Goal: Task Accomplishment & Management: Use online tool/utility

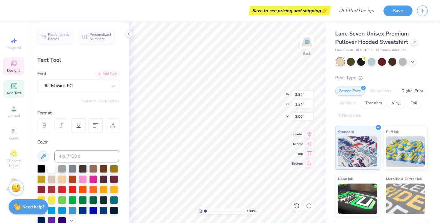
scroll to position [1, 1]
type textarea "Powered By Purpose I"
type input "1.15"
click at [259, 104] on div "100 % Back W 2.84 H 1.35 Y 1.15 Center Middle Top Bottom" at bounding box center [227, 122] width 197 height 201
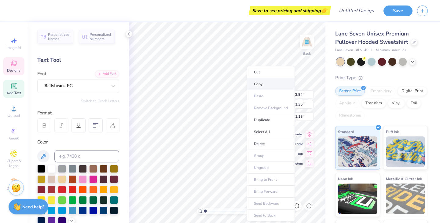
click at [260, 84] on li "Copy" at bounding box center [271, 84] width 48 height 12
click at [256, 84] on li "Copy" at bounding box center [268, 84] width 48 height 12
type input "7.48"
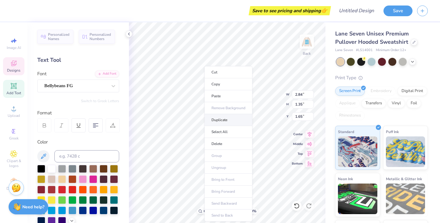
click at [220, 120] on li "Duplicate" at bounding box center [229, 120] width 48 height 12
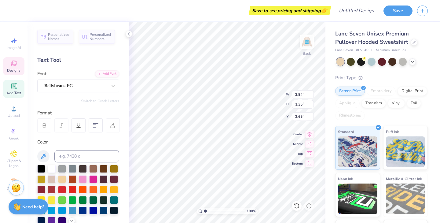
type input "1.65"
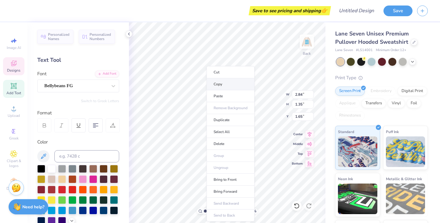
click at [218, 82] on li "Copy" at bounding box center [231, 84] width 48 height 12
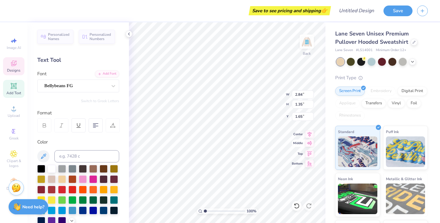
click at [311, 145] on icon at bounding box center [310, 142] width 9 height 7
type input "5.45"
click at [96, 86] on div "Bellybeans FG" at bounding box center [76, 85] width 64 height 9
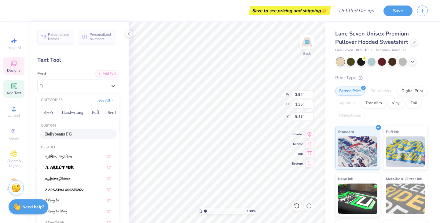
click at [86, 138] on div "Bellybeans FG" at bounding box center [78, 134] width 77 height 10
click at [75, 87] on div "Bellybeans FG" at bounding box center [76, 85] width 64 height 9
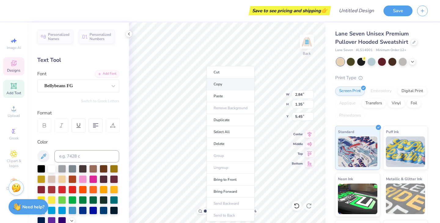
click at [221, 86] on li "Copy" at bounding box center [231, 84] width 48 height 12
click at [220, 86] on li "Copy" at bounding box center [229, 84] width 48 height 12
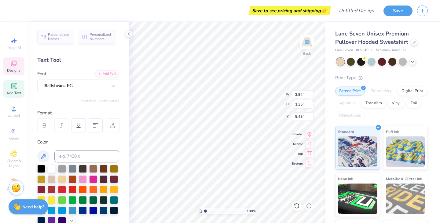
type textarea "Powered By Purpose I"
type input "10.06"
type input "4.80"
type input "6.95"
type input "6.12"
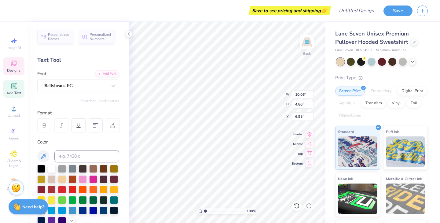
type input "2.92"
type input "6.88"
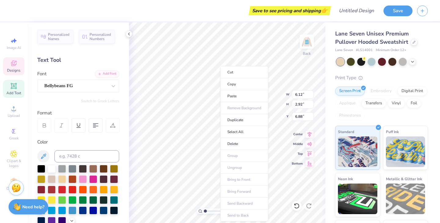
click at [210, 125] on body "Save to see pricing and shipping 👉 Design Title Save Image AI Designs Add Text …" at bounding box center [220, 111] width 440 height 223
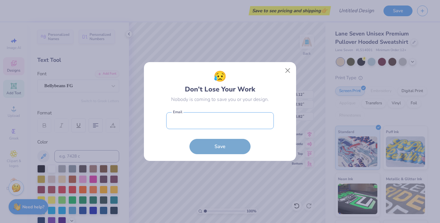
click at [210, 125] on input "email" at bounding box center [220, 120] width 108 height 17
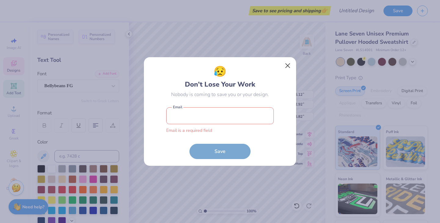
click at [288, 67] on button "Close" at bounding box center [288, 66] width 12 height 12
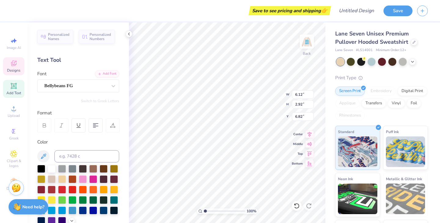
type input "1.54"
click at [130, 33] on icon at bounding box center [129, 34] width 5 height 5
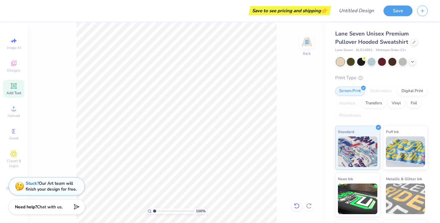
click at [293, 205] on div at bounding box center [297, 206] width 10 height 10
click at [297, 205] on icon at bounding box center [297, 206] width 6 height 6
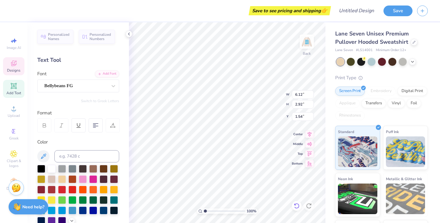
type input "4.78"
type input "2.28"
type input "2.18"
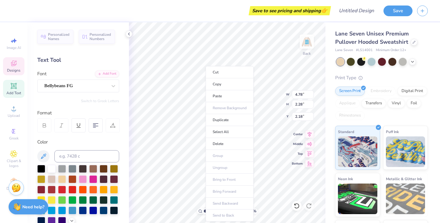
click at [206, 103] on ul "Cut Copy Paste Remove Background Duplicate Select All Delete Group Ungroup Brin…" at bounding box center [230, 143] width 48 height 155
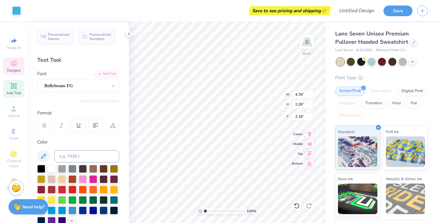
type input "1.86"
type textarea "Powered By Purpose I"
click at [295, 202] on div at bounding box center [297, 206] width 10 height 10
type input "9.47"
type input "11.32"
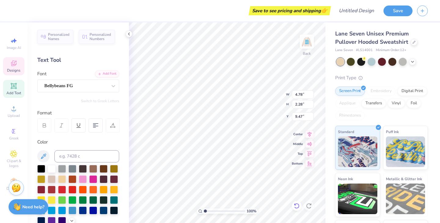
type input "5.40"
type input "6.35"
type textarea "Powered By Purpose Purpose I"
type input "3.00"
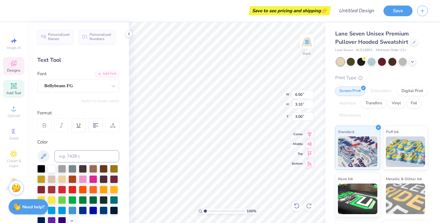
type input "6.50"
type input "3.10"
type input "5.30"
type input "4.00"
type input "1.91"
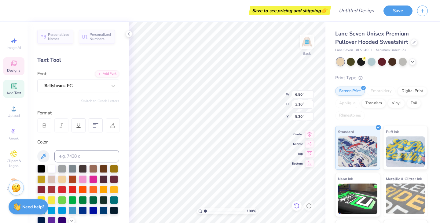
type input "6.50"
type textarea "Powered By Purpose I"
type input "8.46"
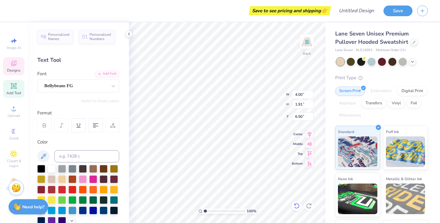
type input "4.04"
type input "2.66"
type input "1.27"
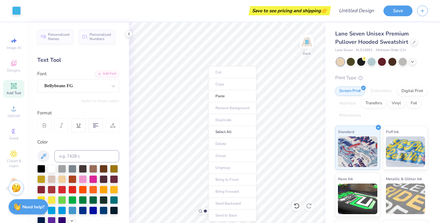
drag, startPoint x: 295, startPoint y: 205, endPoint x: 219, endPoint y: 122, distance: 112.0
click at [219, 122] on ul "Cut Copy Paste Remove Background Duplicate Select All Delete Group Ungroup Brin…" at bounding box center [233, 143] width 48 height 155
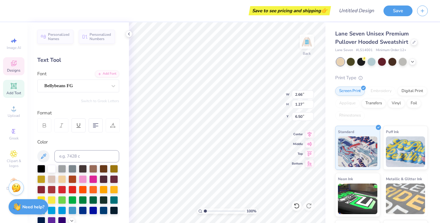
scroll to position [0, 0]
type textarea "Purpose I"
click at [223, 119] on body "Art colors Save to see pricing and shipping 👉 Design Title Save Image AI Design…" at bounding box center [220, 111] width 440 height 223
click at [252, 96] on body "Save to see pricing and shipping 👉 Design Title Save Image AI Designs Add Text …" at bounding box center [220, 111] width 440 height 223
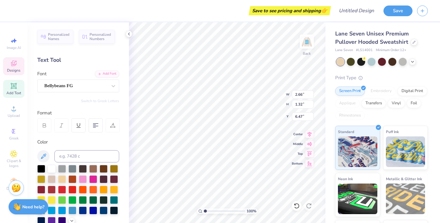
scroll to position [0, 0]
type textarea "I"
type textarea "Powered By Purpose"
type input "6.26"
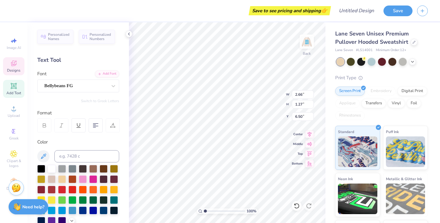
type input "2.98"
type input "2.01"
click at [231, 80] on li "Copy" at bounding box center [240, 84] width 48 height 12
click at [301, 53] on div "Back" at bounding box center [307, 46] width 14 height 22
click at [310, 37] on div at bounding box center [307, 42] width 14 height 14
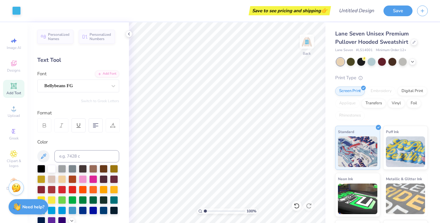
click at [307, 43] on img at bounding box center [307, 41] width 12 height 12
click at [310, 41] on img at bounding box center [307, 41] width 24 height 24
click at [303, 45] on img at bounding box center [307, 41] width 24 height 24
type input "11.08"
type input "5.26"
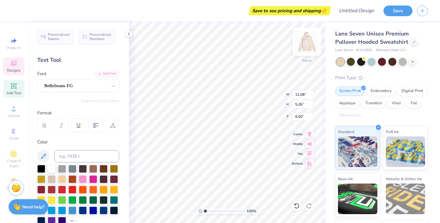
scroll to position [0, 0]
type textarea "Occup-"
type input "11.46"
type input "4.63"
type input "11.01"
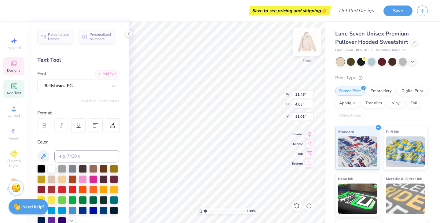
scroll to position [0, 0]
type textarea "W"
type textarea "ational"
type input "11.69"
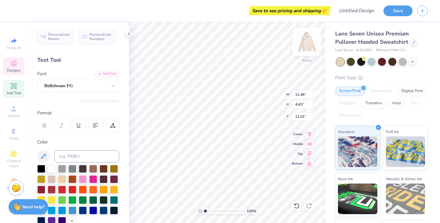
type input "5.55"
type input "15.45"
type textarea "t"
type textarea "Therapy"
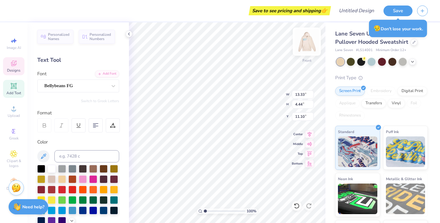
type input "11.35"
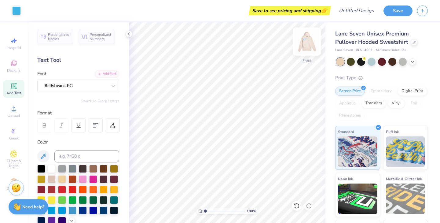
click at [307, 45] on img at bounding box center [307, 41] width 24 height 24
click at [423, 13] on button "button" at bounding box center [423, 10] width 11 height 11
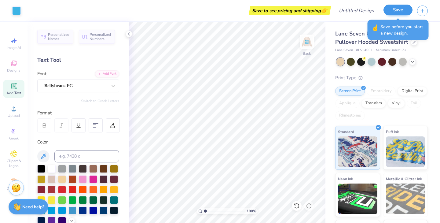
click at [398, 11] on button "Save" at bounding box center [398, 10] width 29 height 11
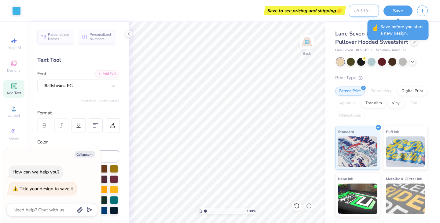
type textarea "x"
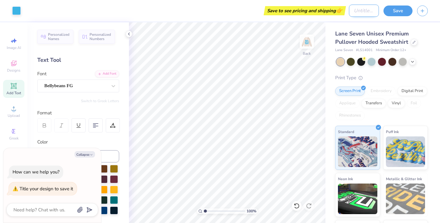
click at [370, 10] on input "Design Title" at bounding box center [364, 11] width 30 height 12
type input "p"
type textarea "x"
type input "po"
type textarea "x"
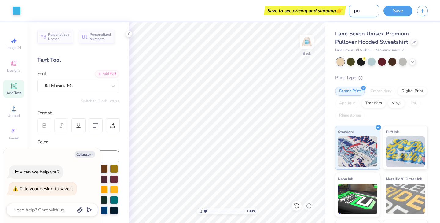
type input "[PERSON_NAME]"
type textarea "x"
type input "po"
type textarea "x"
type input "pow"
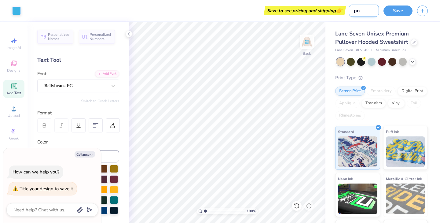
type textarea "x"
type input "[PERSON_NAME]"
type textarea "x"
type input "power"
type textarea "x"
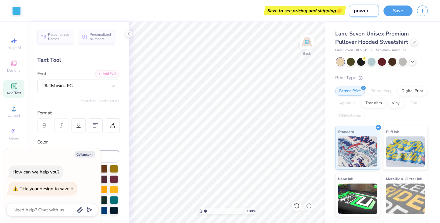
type input "powere"
type textarea "x"
type input "powered"
type textarea "x"
type input "poweredb"
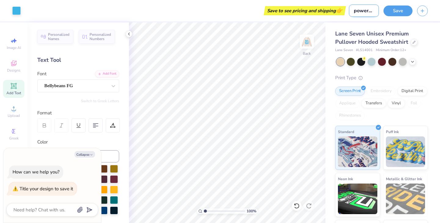
type textarea "x"
type input "poweredby"
type textarea "x"
type input "poweredby"
type textarea "x"
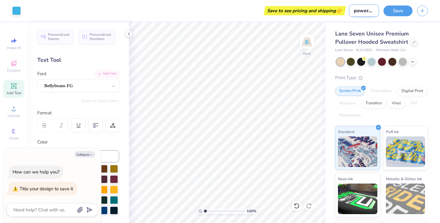
type input "poweredby p"
type textarea "x"
type input "poweredby pu"
type textarea "x"
type input "poweredby pur"
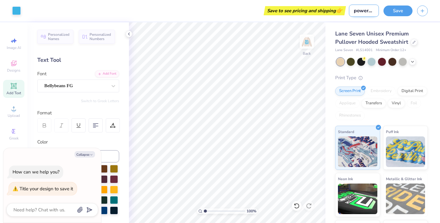
type textarea "x"
type input "poweredby purp"
type textarea "x"
type input "poweredby purpo"
type textarea "x"
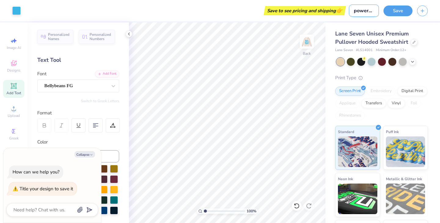
type input "poweredby purpos"
type textarea "x"
type input "poweredby purpose"
type textarea "x"
type input "poweredby purpose"
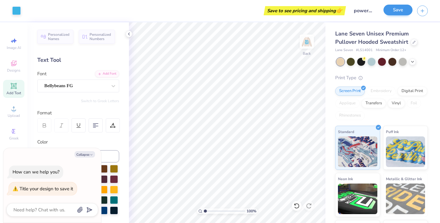
click at [400, 9] on button "Save" at bounding box center [398, 10] width 29 height 11
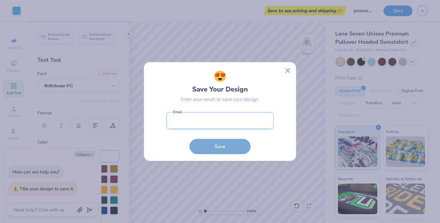
click at [240, 124] on input "email" at bounding box center [220, 120] width 108 height 17
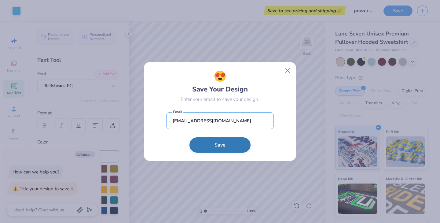
type input "[EMAIL_ADDRESS][DOMAIN_NAME]"
click at [214, 143] on button "Save" at bounding box center [220, 144] width 61 height 15
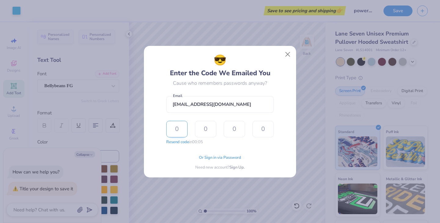
type input "5"
type input "3"
type input "9"
type input "6"
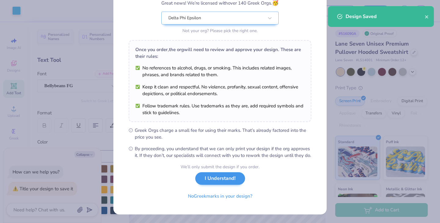
scroll to position [63, 0]
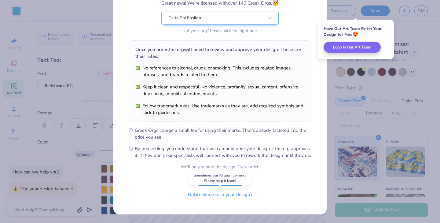
click at [222, 191] on button "No Greek marks in your design?" at bounding box center [220, 194] width 75 height 13
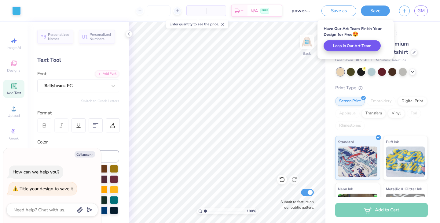
type textarea "x"
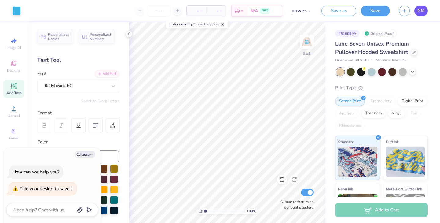
click at [424, 8] on span "GM" at bounding box center [421, 10] width 7 height 7
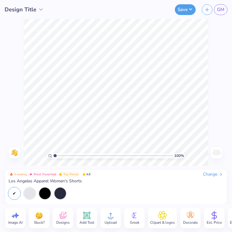
click at [210, 174] on div "Change" at bounding box center [213, 174] width 20 height 6
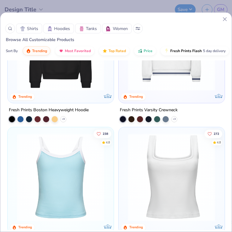
scroll to position [474, 0]
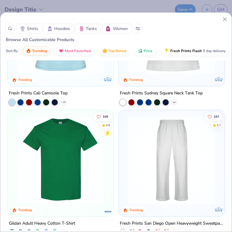
click at [174, 105] on div "+ 14" at bounding box center [174, 102] width 6 height 6
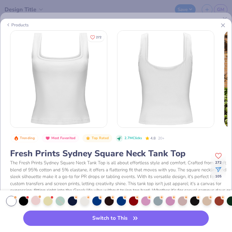
click at [36, 204] on div at bounding box center [35, 199] width 9 height 9
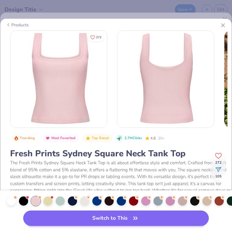
click at [79, 221] on button "Switch to This" at bounding box center [116, 217] width 186 height 15
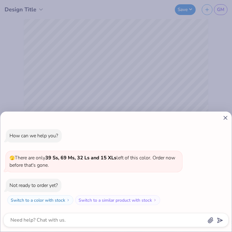
click at [225, 120] on icon at bounding box center [225, 117] width 6 height 6
type textarea "x"
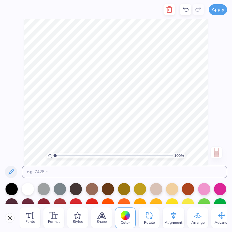
type textarea "p"
type textarea "Occupational Therapy"
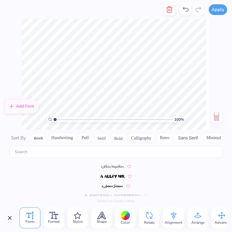
scroll to position [1535, 0]
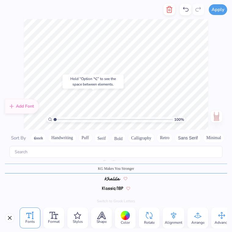
click at [124, 212] on div at bounding box center [125, 214] width 9 height 9
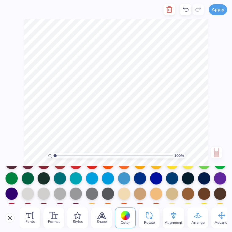
scroll to position [57, 0]
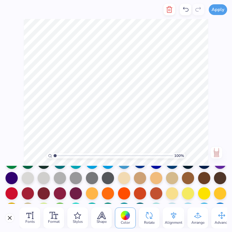
click at [140, 166] on div at bounding box center [140, 162] width 12 height 12
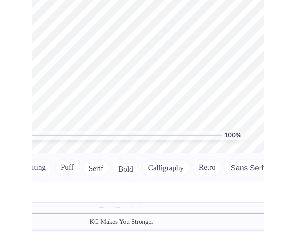
scroll to position [0, 1]
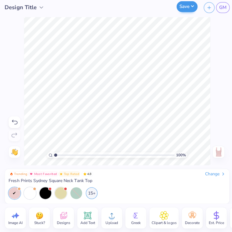
click at [187, 10] on button "Save" at bounding box center [185, 8] width 21 height 11
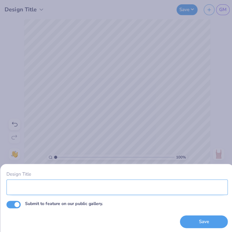
click at [67, 179] on input "Design Title" at bounding box center [115, 184] width 219 height 15
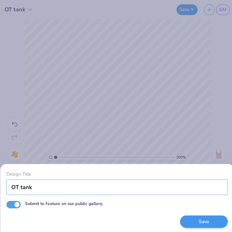
type input "OT tank"
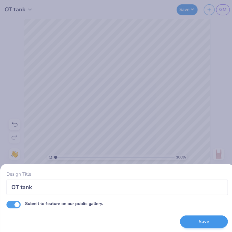
click at [211, 215] on button "Save" at bounding box center [201, 219] width 47 height 13
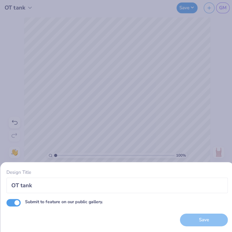
click at [194, 218] on div "Save" at bounding box center [201, 219] width 47 height 13
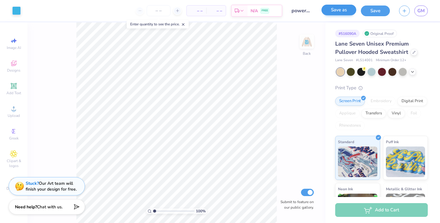
click at [337, 11] on button "Save as" at bounding box center [339, 10] width 35 height 11
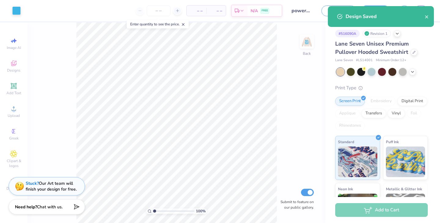
click at [279, 44] on div "100 % Back Submit to feature on our public gallery." at bounding box center [177, 122] width 298 height 201
click at [428, 17] on icon "close" at bounding box center [426, 16] width 3 height 3
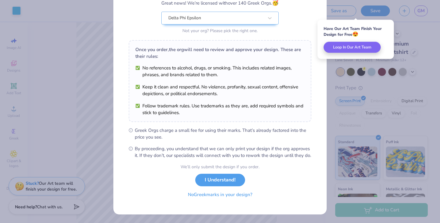
scroll to position [63, 0]
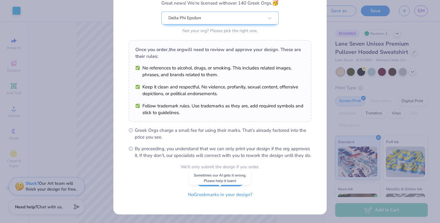
click at [209, 196] on button "No Greek marks in your design?" at bounding box center [220, 194] width 75 height 13
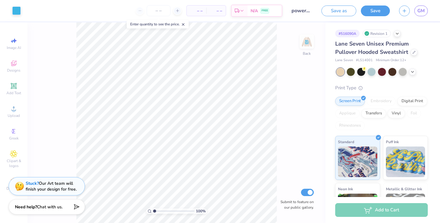
scroll to position [0, 0]
click at [240, 7] on div "Est. Delivery" at bounding box center [240, 11] width 16 height 11
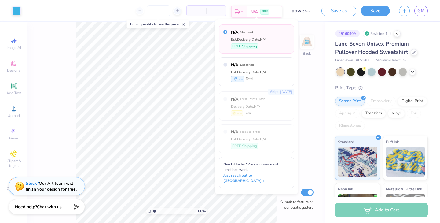
click at [240, 7] on div "Est. Delivery" at bounding box center [240, 11] width 16 height 11
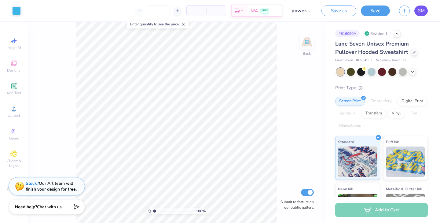
click at [418, 15] on link "GM" at bounding box center [421, 11] width 13 height 11
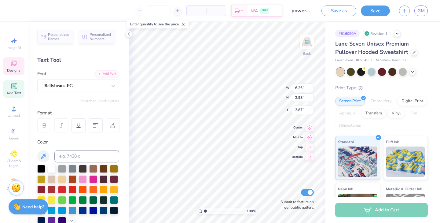
click at [306, 12] on input "poweredby purpose" at bounding box center [302, 11] width 30 height 12
click at [423, 9] on span "GM" at bounding box center [421, 10] width 7 height 7
